Goal: Task Accomplishment & Management: Use online tool/utility

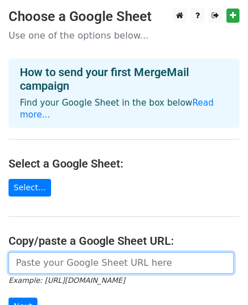
click at [43, 252] on input "url" at bounding box center [122, 263] width 226 height 22
paste input "[URL][DOMAIN_NAME]"
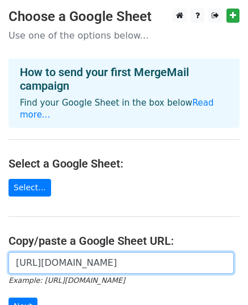
scroll to position [0, 236]
type input "[URL][DOMAIN_NAME]"
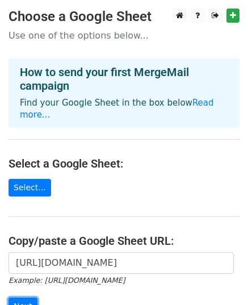
click at [25, 298] on input "Next" at bounding box center [23, 307] width 29 height 18
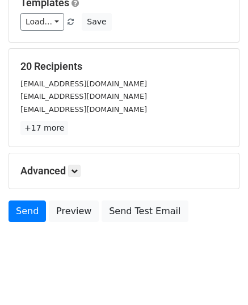
scroll to position [179, 0]
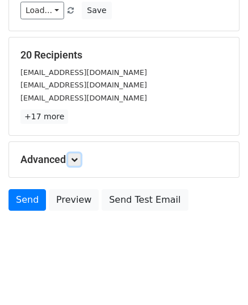
click at [76, 161] on icon at bounding box center [74, 159] width 7 height 7
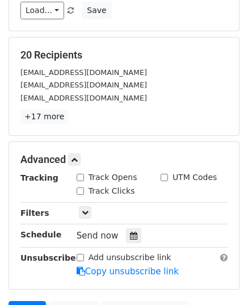
click at [77, 177] on input "Track Opens" at bounding box center [80, 177] width 7 height 7
checkbox input "true"
click at [80, 190] on input "Track Clicks" at bounding box center [80, 191] width 7 height 7
checkbox input "true"
click at [131, 232] on icon at bounding box center [133, 236] width 7 height 8
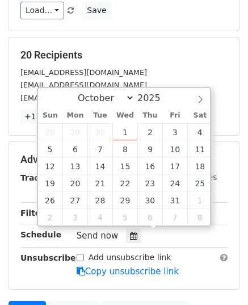
type input "2025-10-02 12:00"
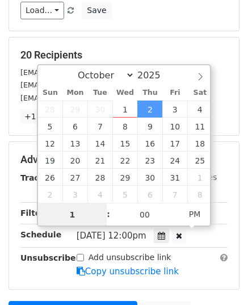
type input "10"
type input "2025-10-02 10:00"
click at [197, 212] on span "AM" at bounding box center [195, 214] width 31 height 23
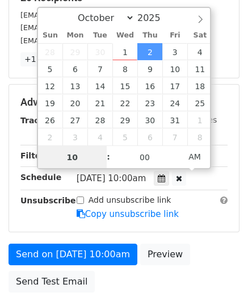
scroll to position [293, 0]
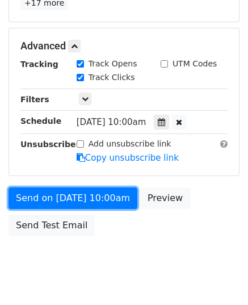
click at [81, 193] on link "Send on Oct 2 at 10:00am" at bounding box center [73, 199] width 129 height 22
